Goal: Task Accomplishment & Management: Manage account settings

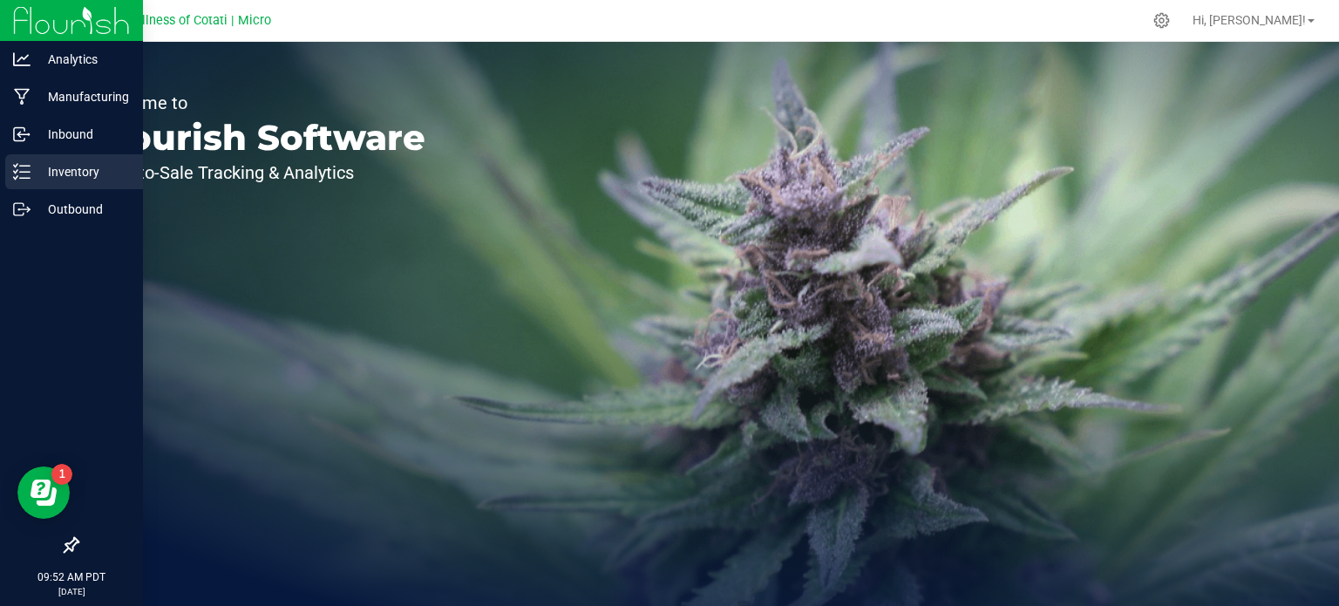
click at [83, 173] on p "Inventory" at bounding box center [83, 171] width 105 height 21
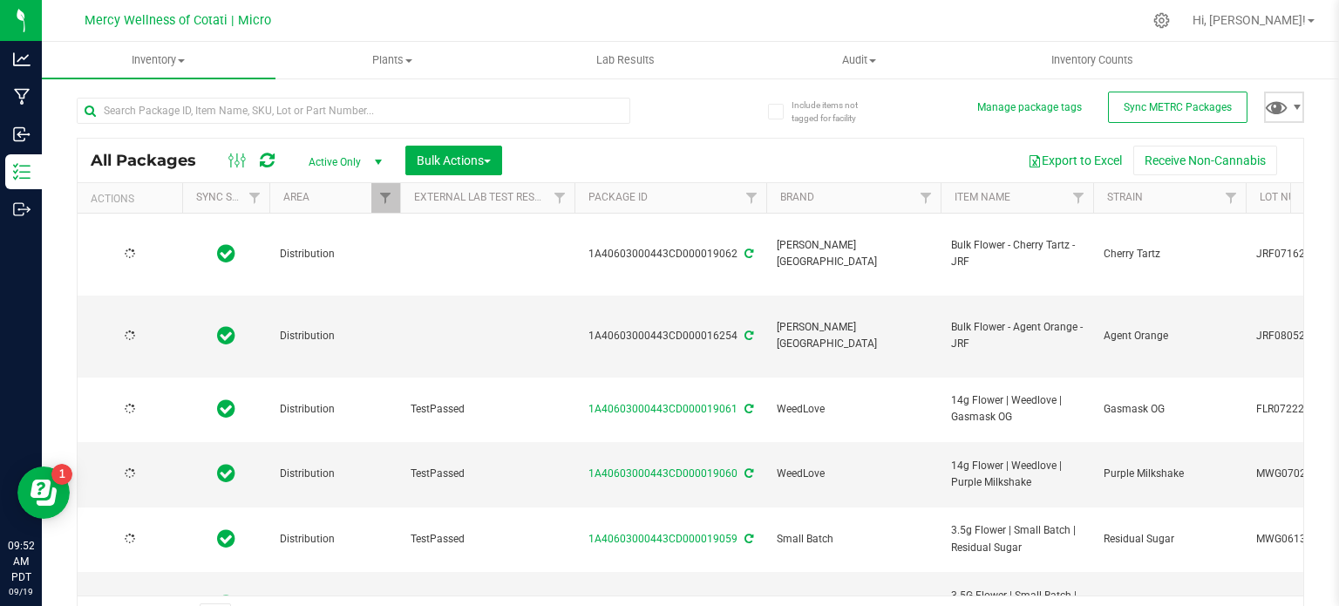
click at [1275, 111] on span at bounding box center [1284, 107] width 40 height 31
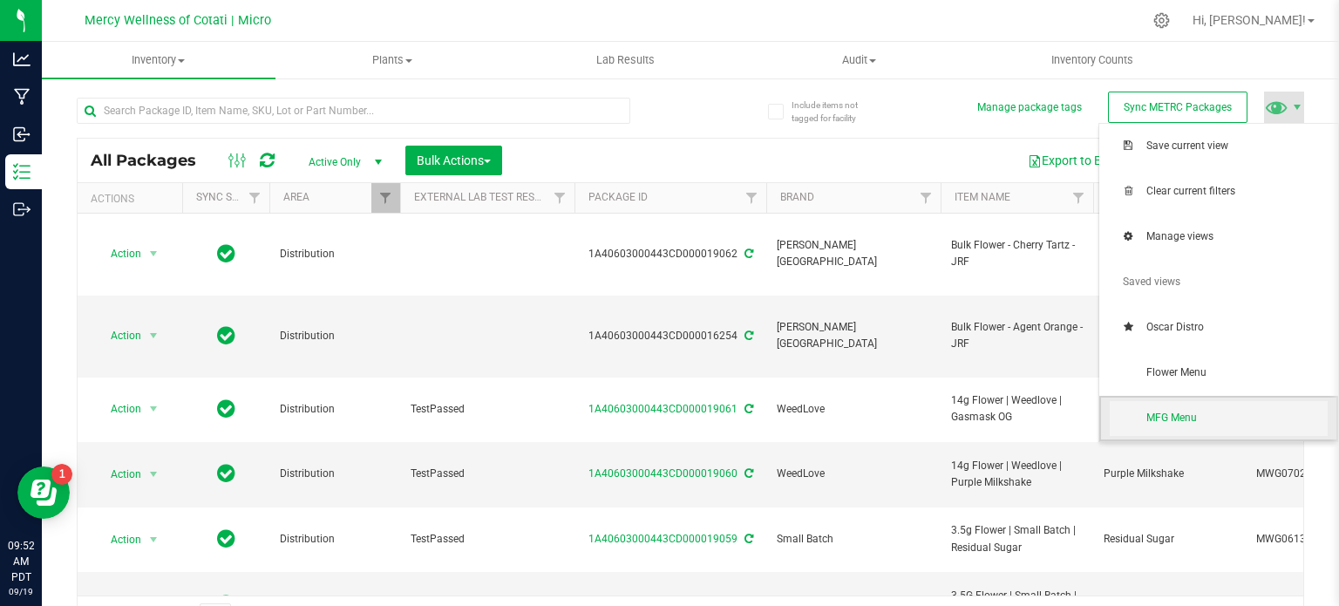
click at [1201, 415] on span "MFG Menu" at bounding box center [1236, 418] width 181 height 15
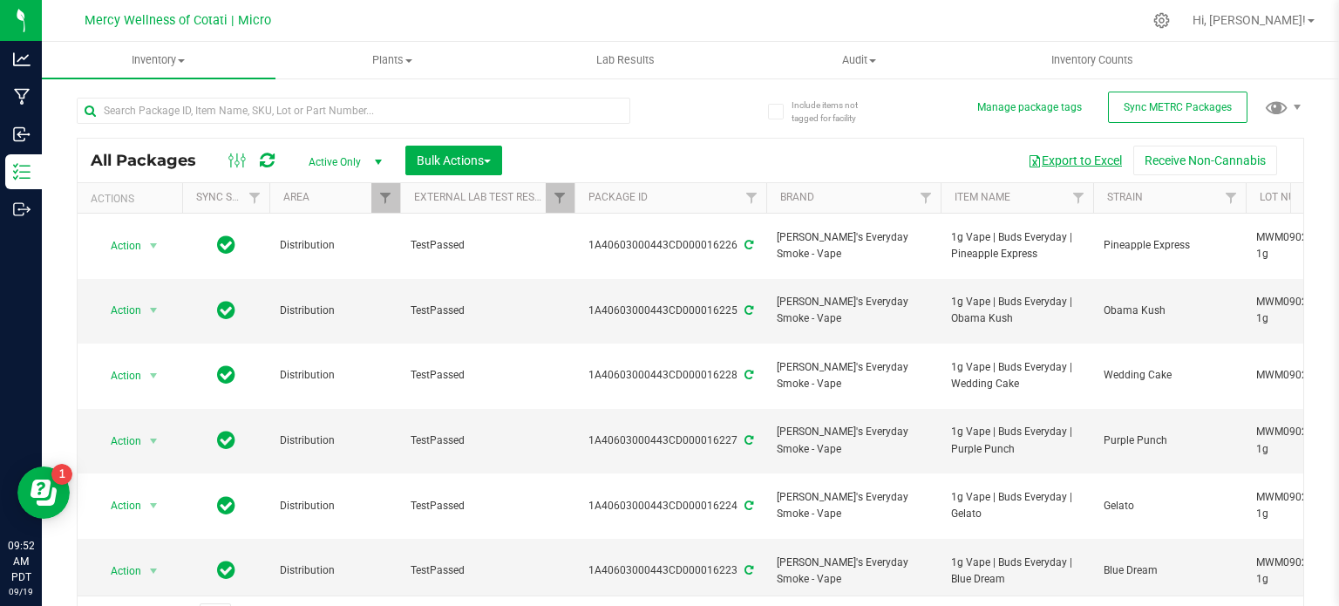
click at [1077, 163] on button "Export to Excel" at bounding box center [1075, 161] width 117 height 30
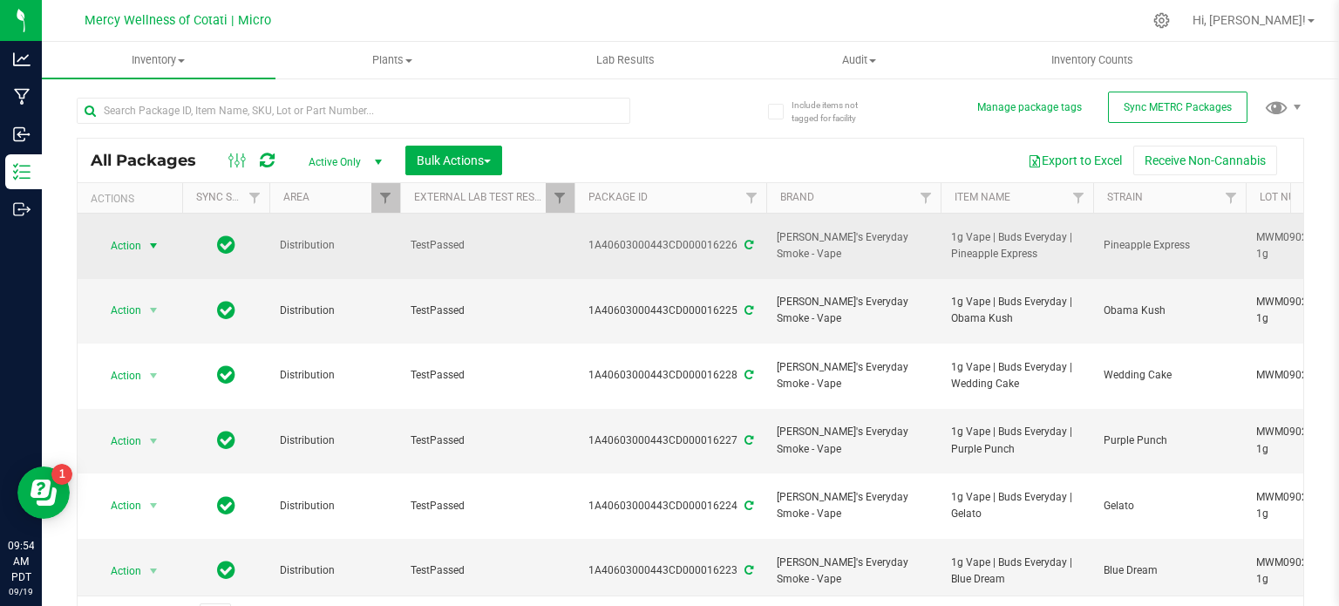
click at [156, 239] on span "select" at bounding box center [153, 246] width 14 height 14
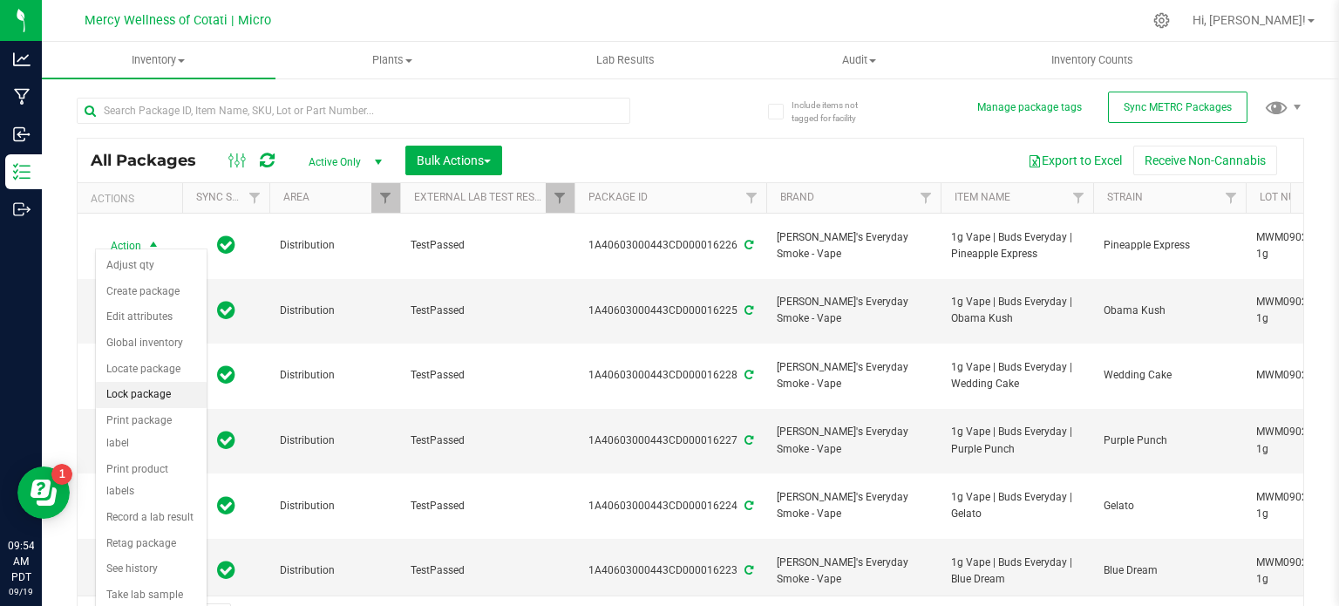
click at [146, 391] on li "Lock package" at bounding box center [151, 395] width 111 height 26
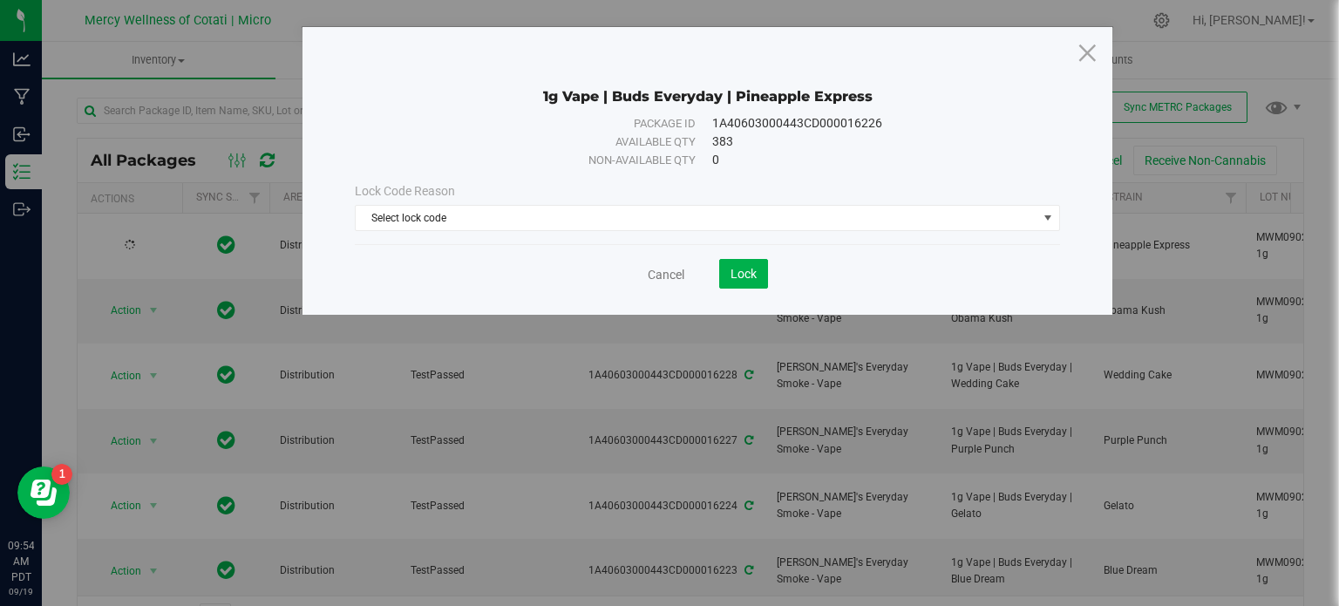
click at [761, 201] on div "Lock Code Reason Select lock code Select lock code Newly Received Quarantine Lo…" at bounding box center [707, 206] width 731 height 49
click at [757, 208] on span "Select lock code" at bounding box center [697, 218] width 682 height 24
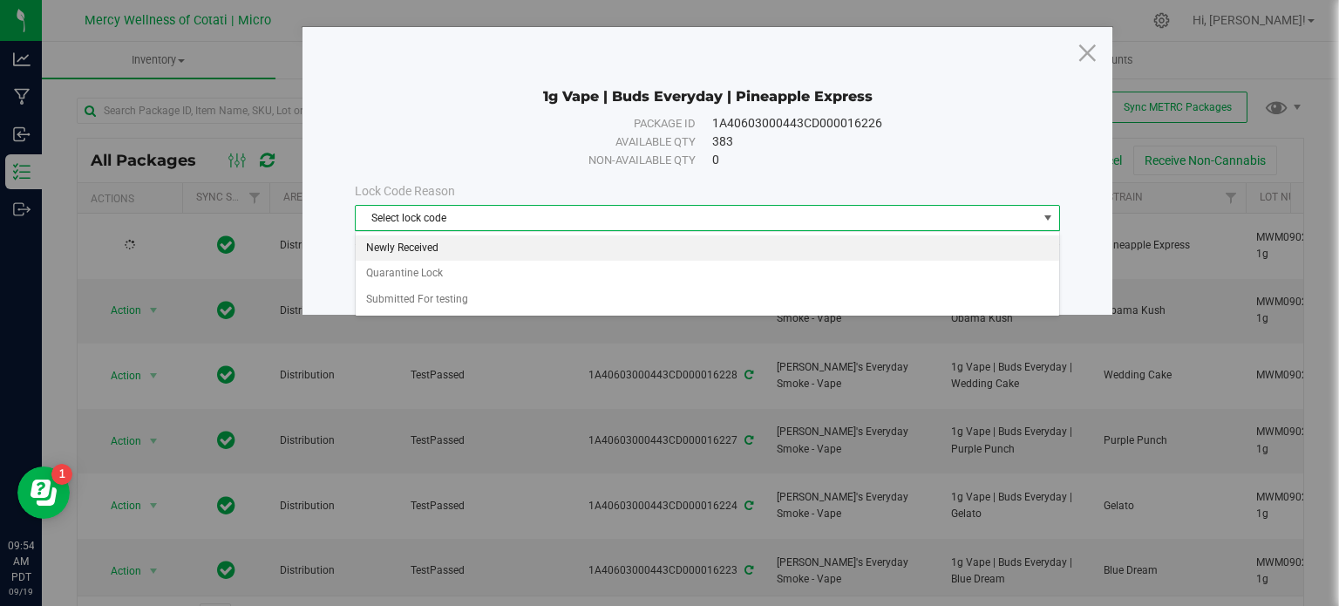
click at [471, 249] on li "Newly Received" at bounding box center [708, 248] width 704 height 26
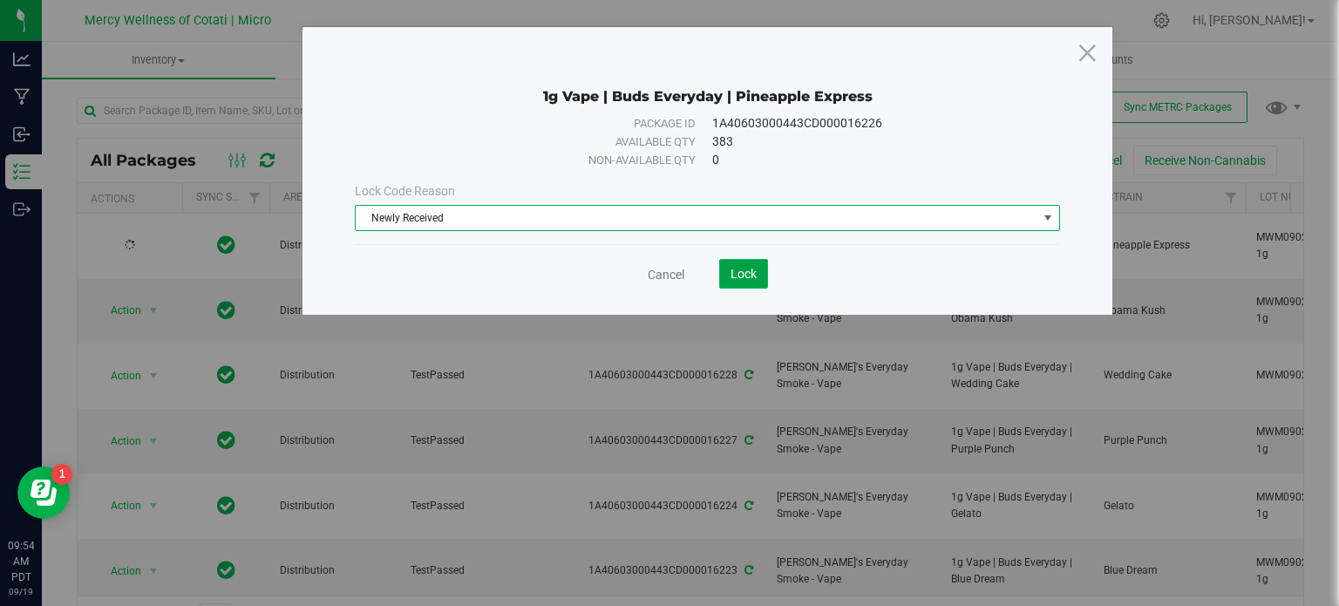
click at [743, 264] on button "Lock" at bounding box center [743, 274] width 49 height 30
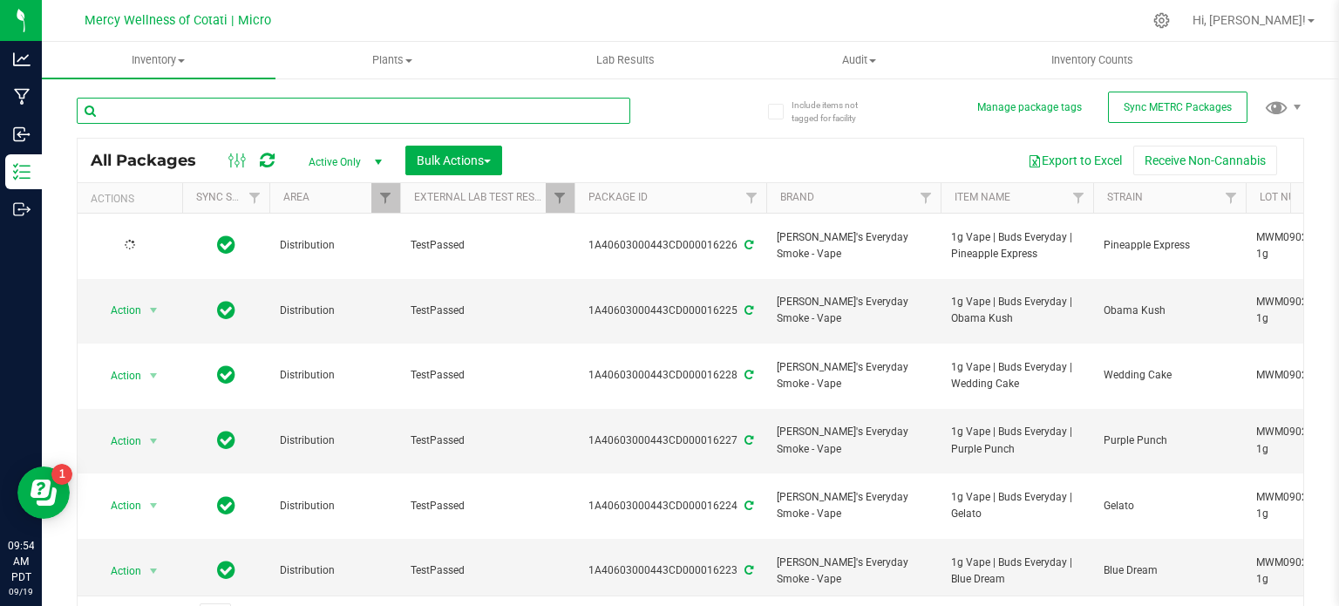
click at [307, 106] on input "text" at bounding box center [354, 111] width 554 height 26
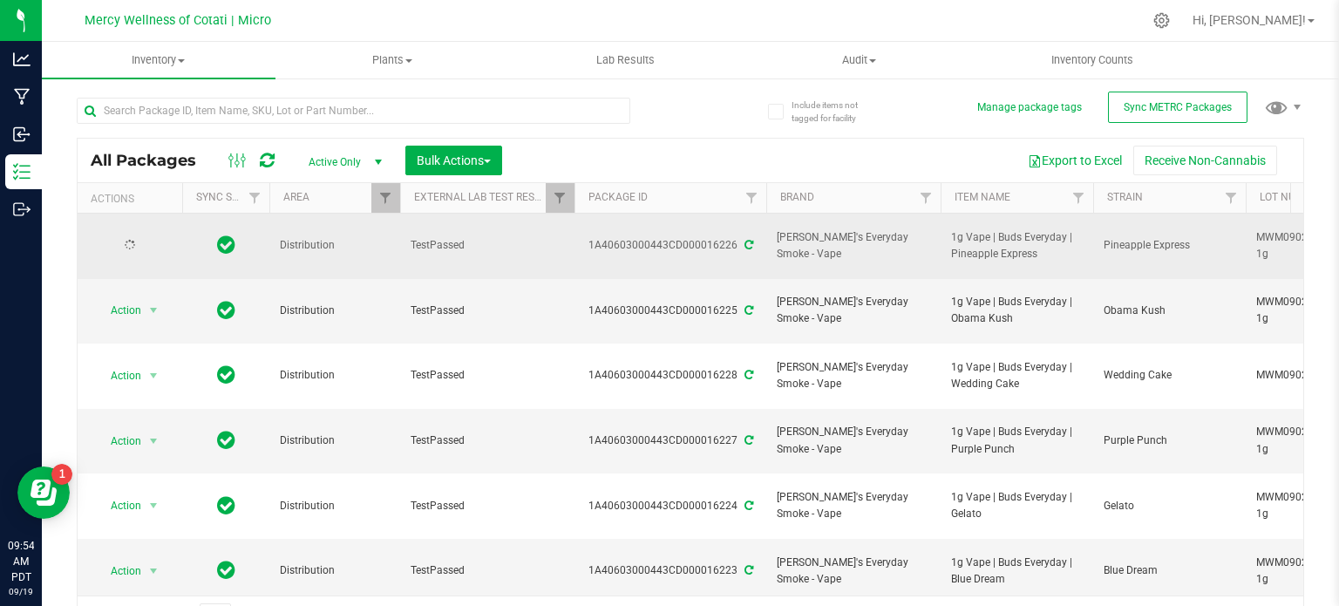
click at [1003, 235] on span "1g Vape | Buds Everyday | Pineapple Express" at bounding box center [1017, 245] width 132 height 33
click at [990, 229] on span "1g Vape | Buds Everyday | Pineapple Express" at bounding box center [1017, 245] width 132 height 33
click at [983, 229] on span "1g Vape | Buds Everyday | Pineapple Express" at bounding box center [1017, 245] width 132 height 33
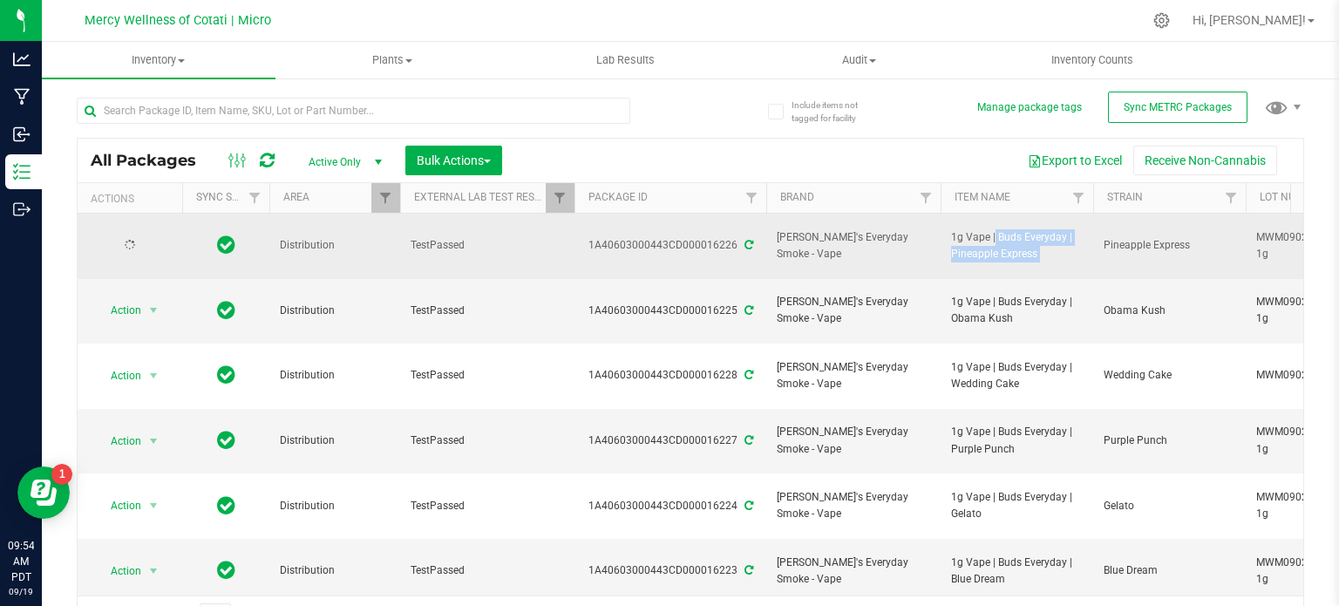
copy tr "1g Vape | Buds Everyday | Pineapple Express"
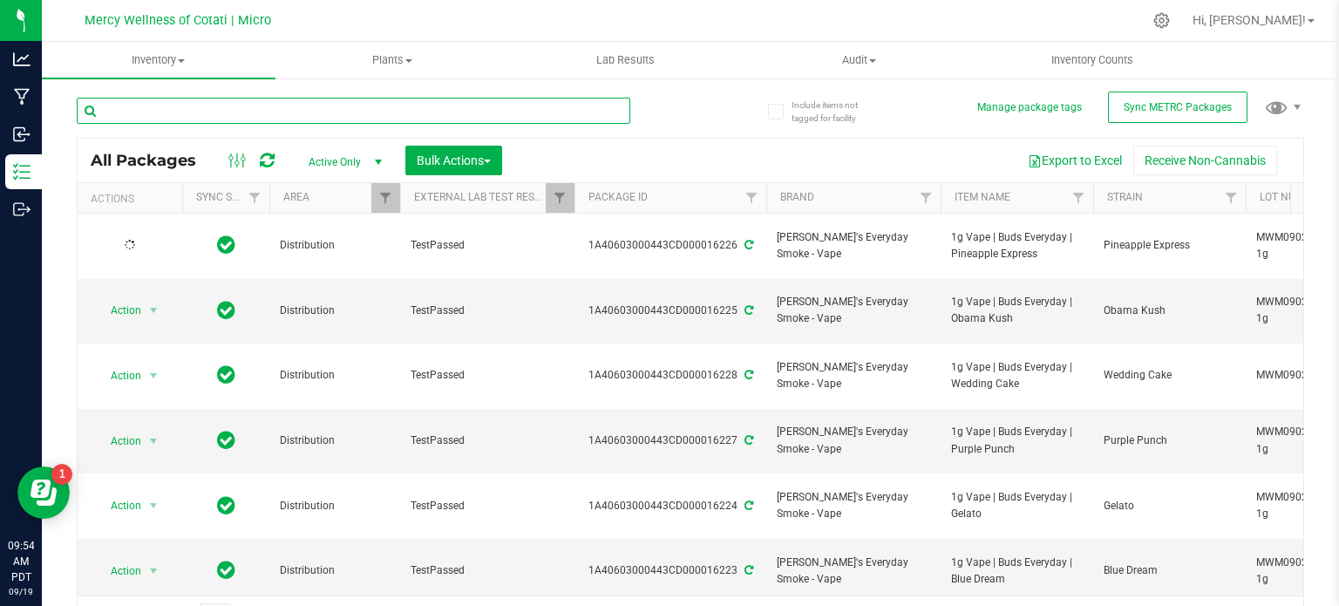
click at [348, 101] on input "text" at bounding box center [354, 111] width 554 height 26
paste input "1g Vape | Buds Everyday | Pineapple Express"
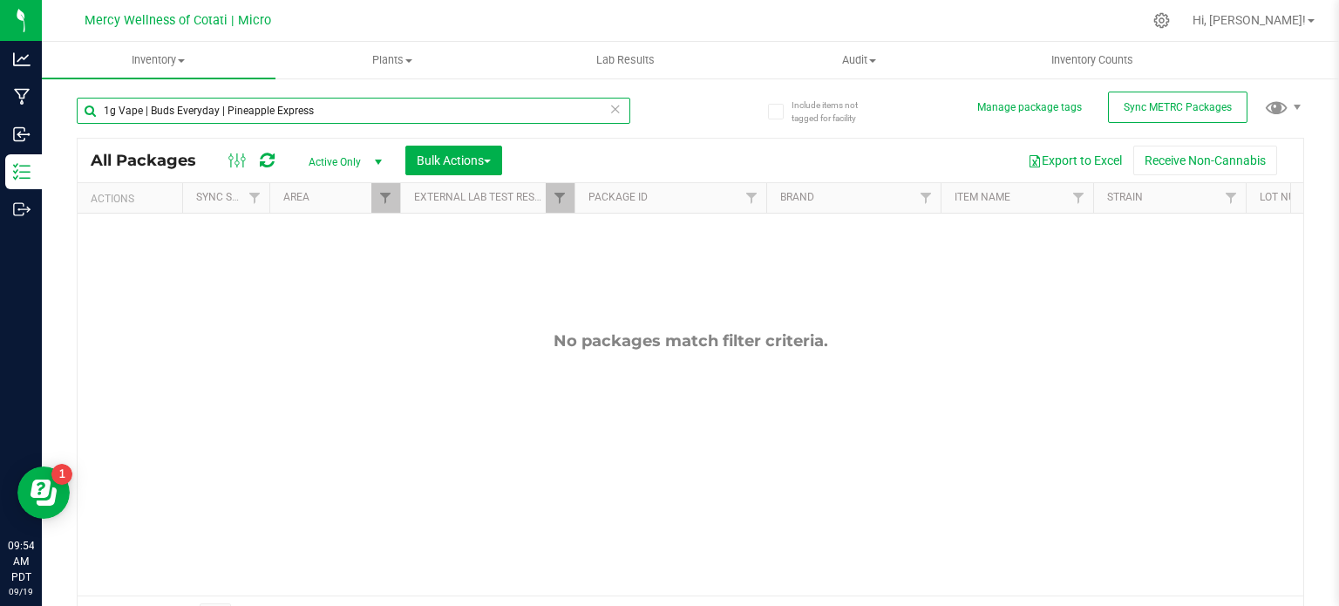
click at [348, 100] on input "1g Vape | Buds Everyday | Pineapple Express" at bounding box center [354, 111] width 554 height 26
type input "1g Vape | Buds Everyday | Pineapple Expres"
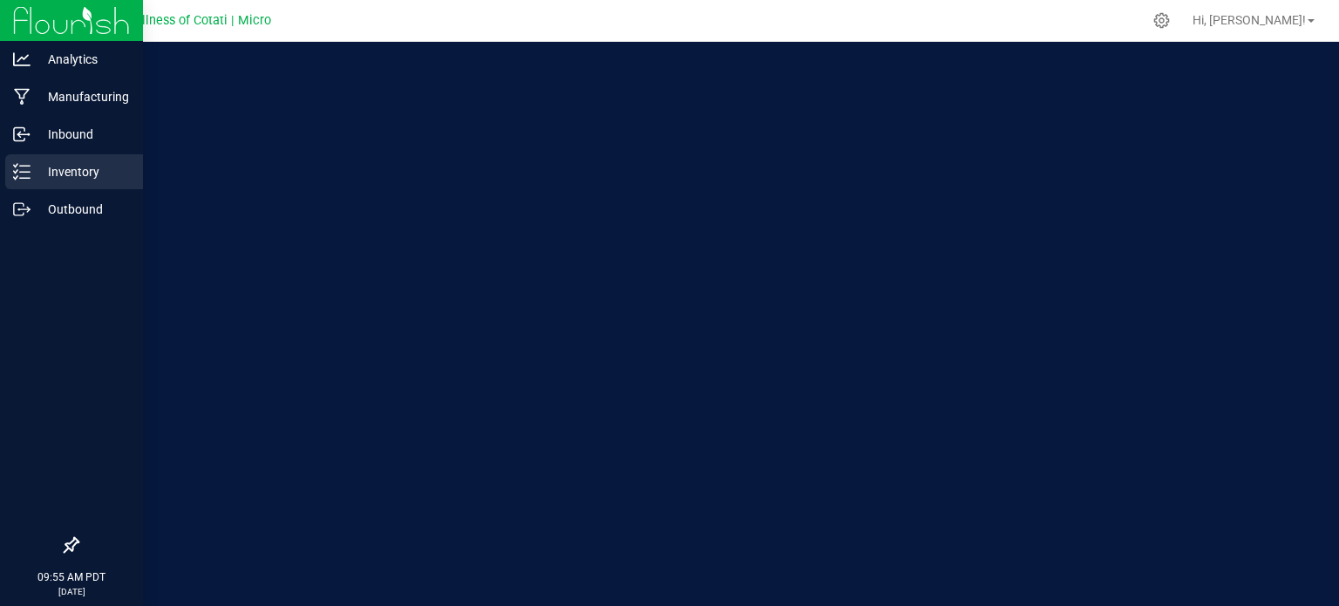
click at [85, 173] on p "Inventory" at bounding box center [83, 171] width 105 height 21
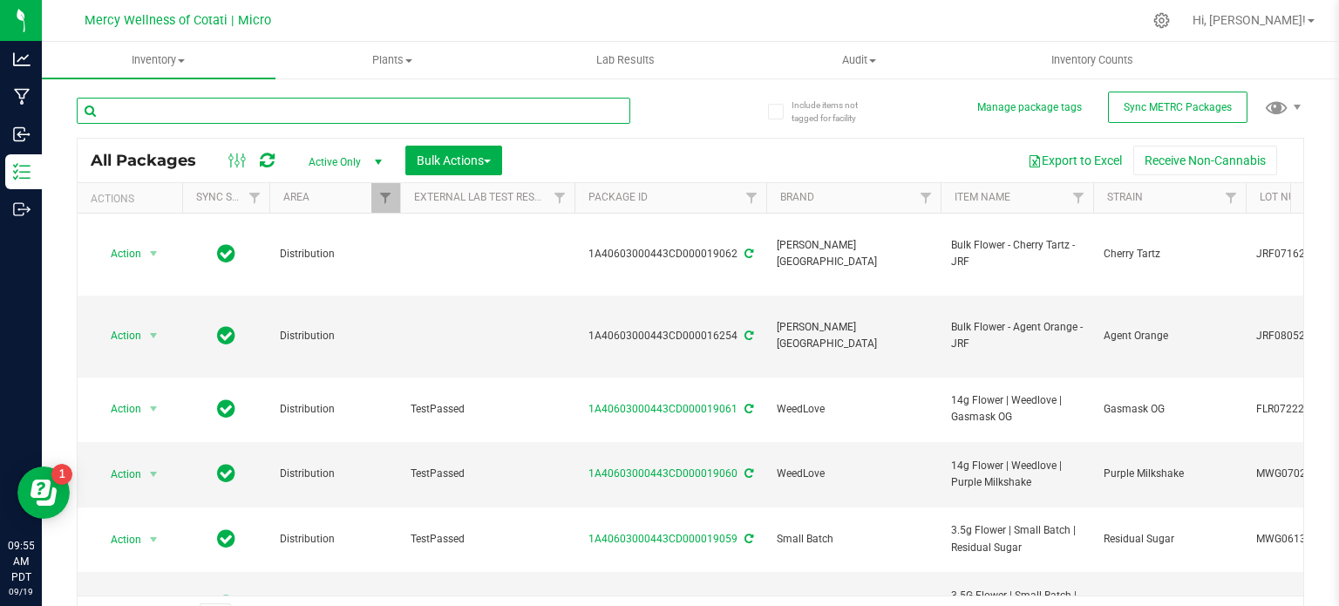
click at [163, 111] on input "text" at bounding box center [354, 111] width 554 height 26
paste input "1g Vape | Buds Everyday | Pineapple Express"
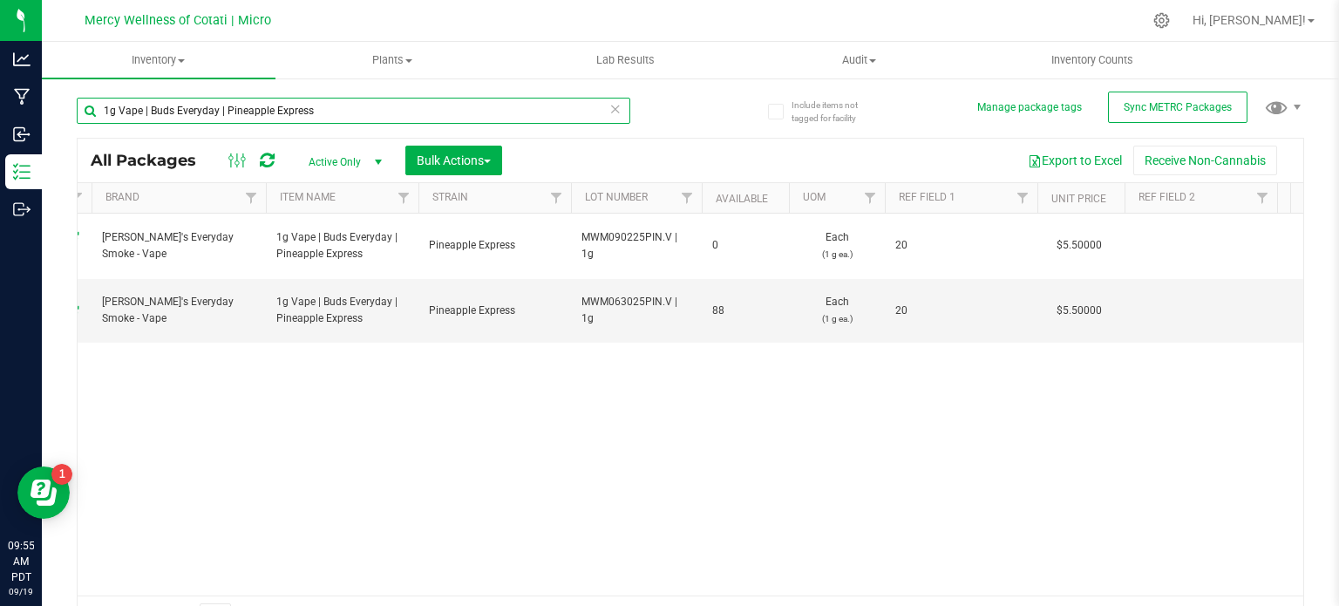
scroll to position [0, 844]
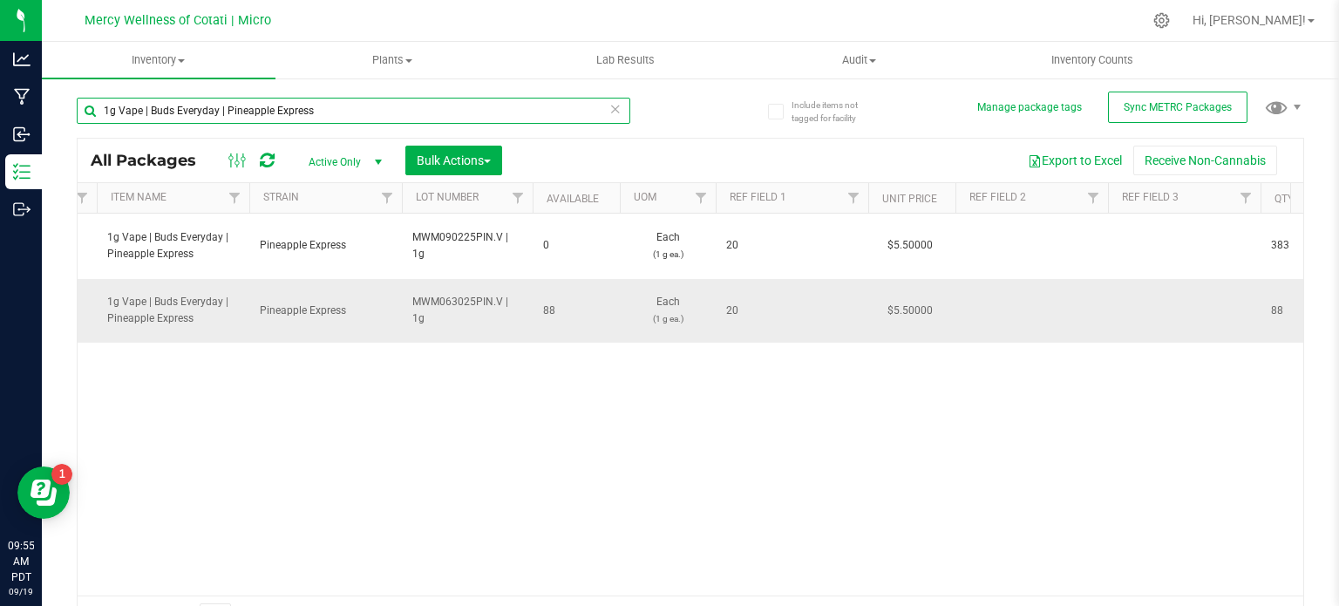
type input "1g Vape | Buds Everyday | Pineapple Express"
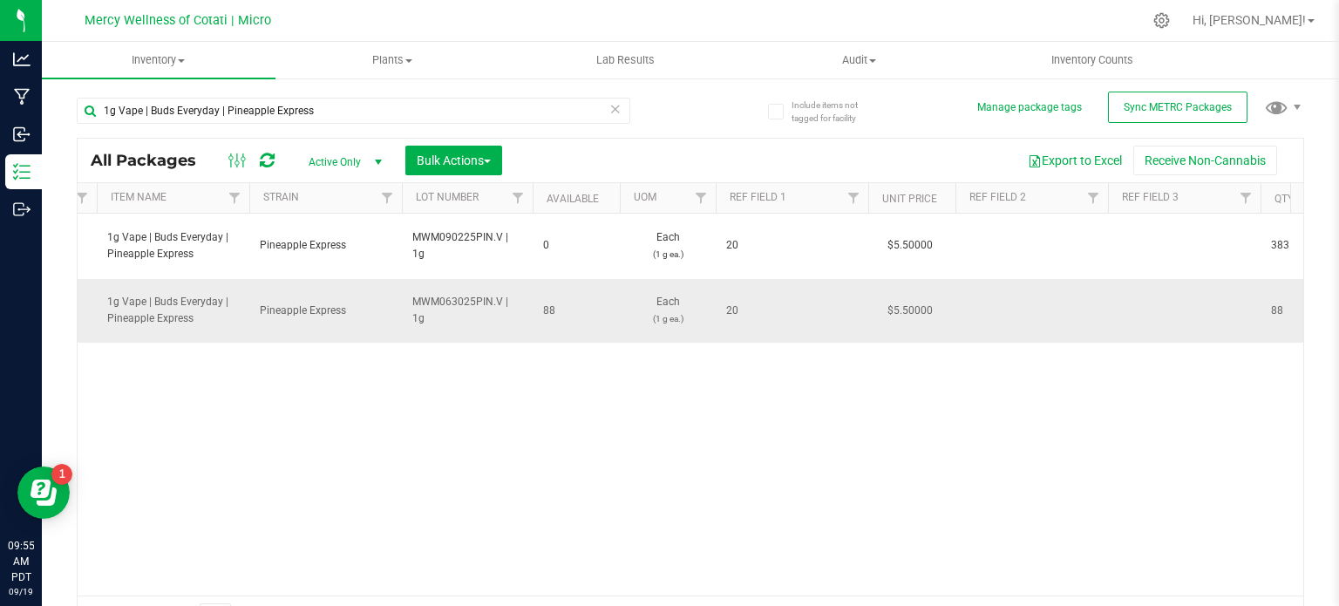
click at [726, 303] on span "20" at bounding box center [792, 311] width 132 height 17
type input "20 | FIFO"
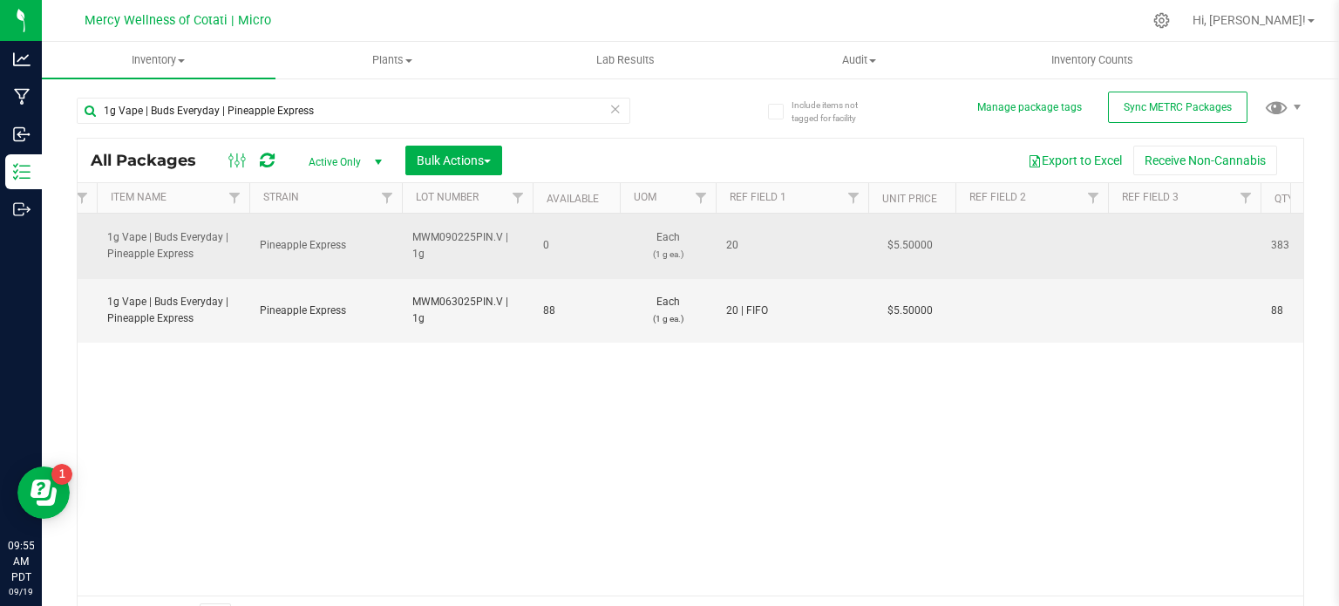
click at [763, 237] on span "20" at bounding box center [792, 245] width 132 height 17
type input "20 | 2nd batch"
